Goal: Navigation & Orientation: Go to known website

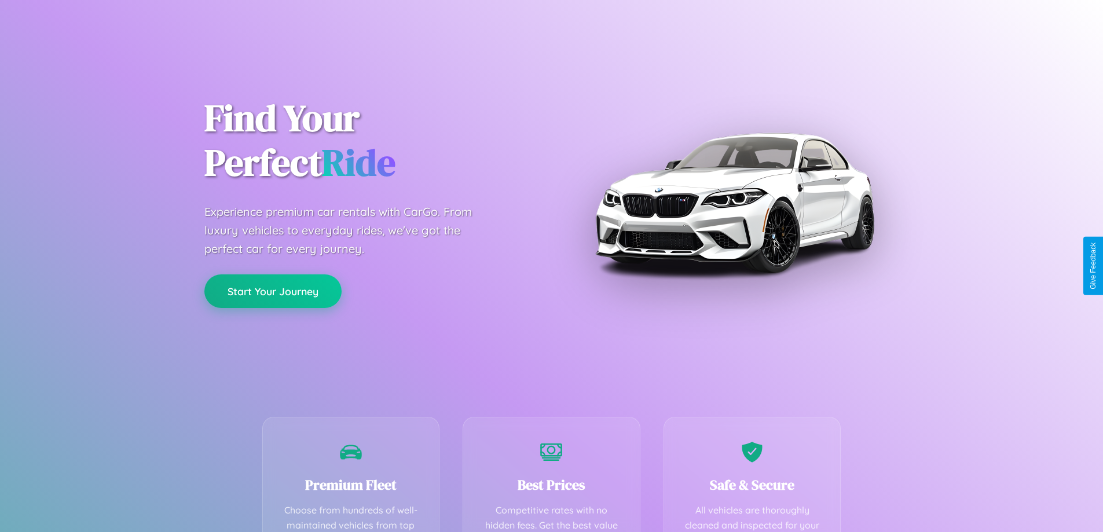
click at [273, 292] on button "Start Your Journey" at bounding box center [272, 291] width 137 height 34
click at [273, 291] on button "Start Your Journey" at bounding box center [272, 291] width 137 height 34
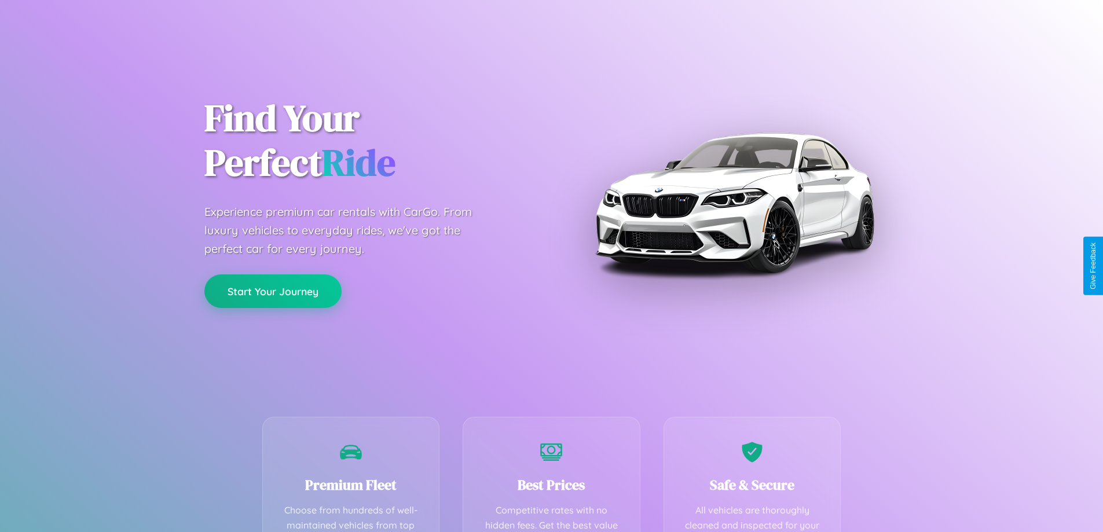
click at [273, 291] on button "Start Your Journey" at bounding box center [272, 291] width 137 height 34
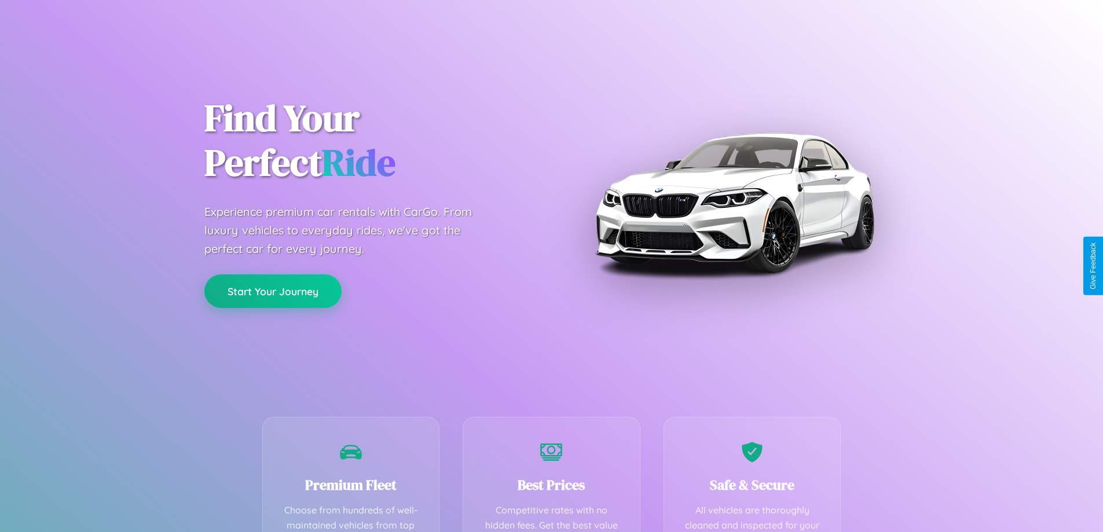
click at [273, 291] on button "Start Your Journey" at bounding box center [272, 291] width 137 height 34
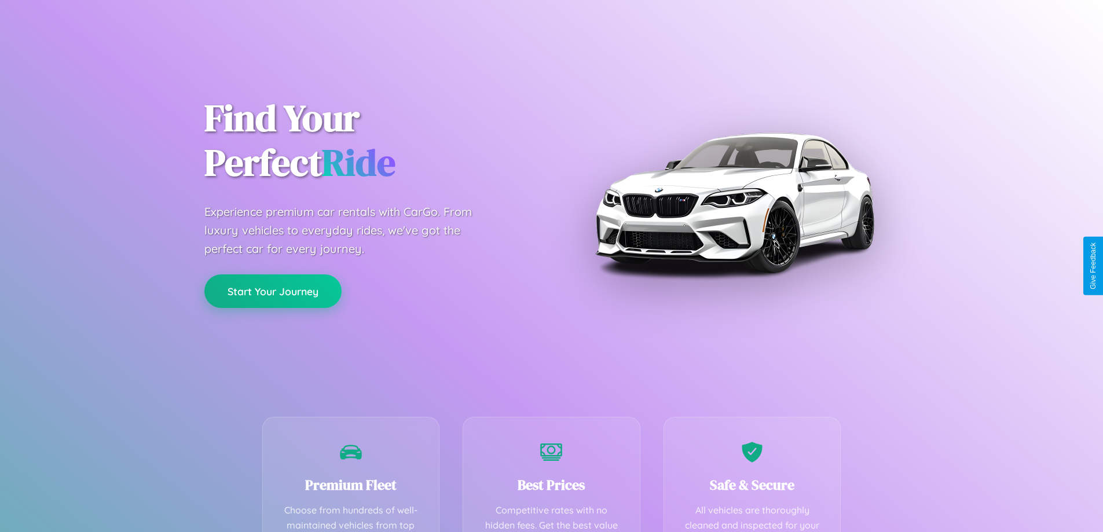
click at [273, 291] on button "Start Your Journey" at bounding box center [272, 291] width 137 height 34
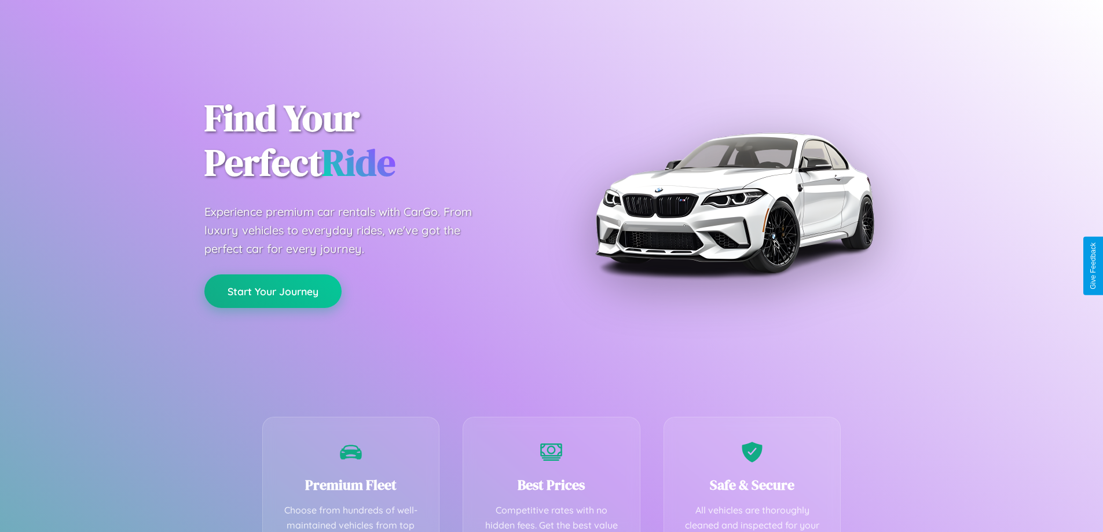
click at [273, 291] on button "Start Your Journey" at bounding box center [272, 291] width 137 height 34
